Goal: Navigation & Orientation: Find specific page/section

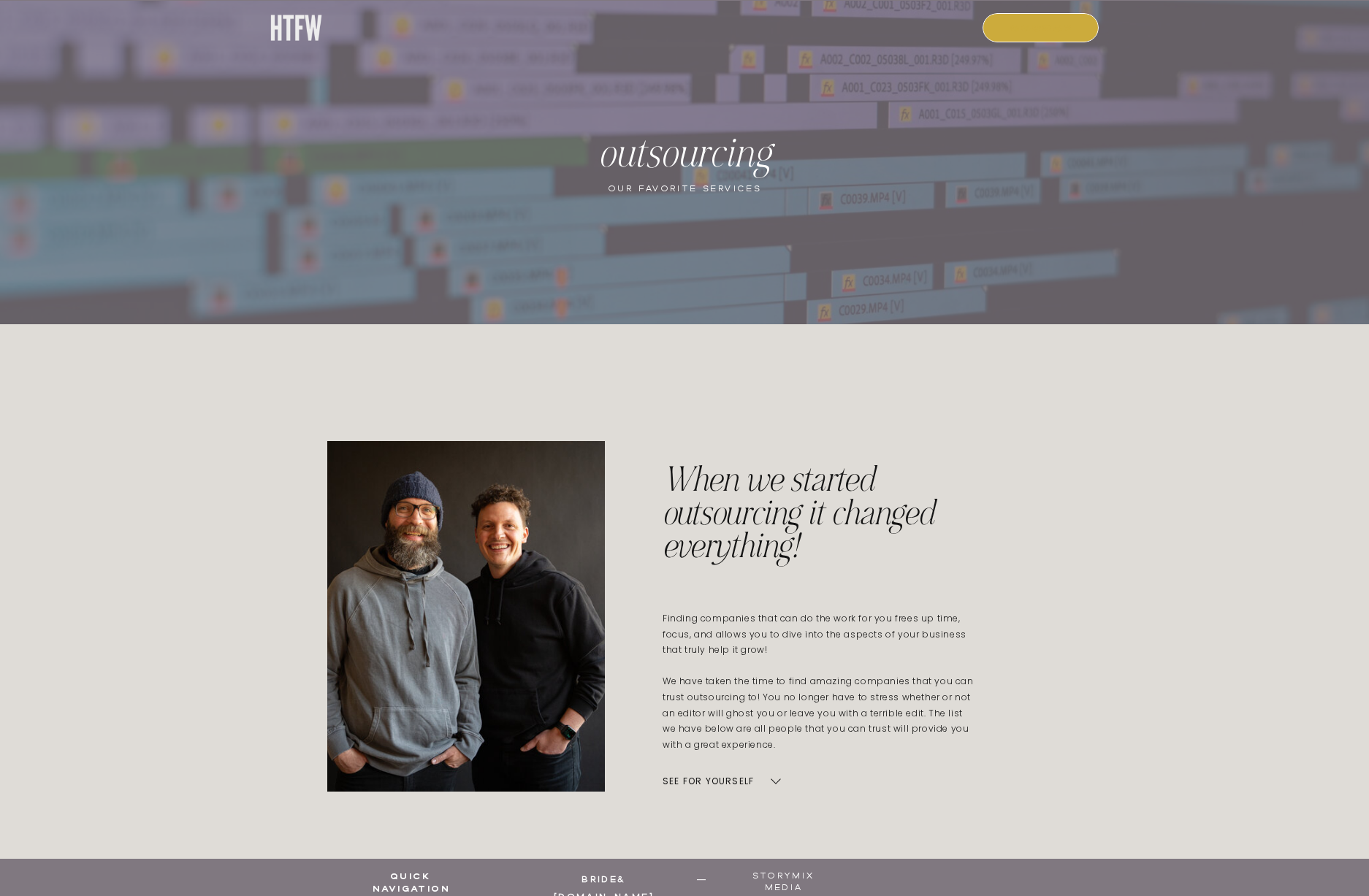
click at [1048, 28] on nav "COURSE" at bounding box center [1041, 27] width 100 height 13
